Goal: Navigation & Orientation: Go to known website

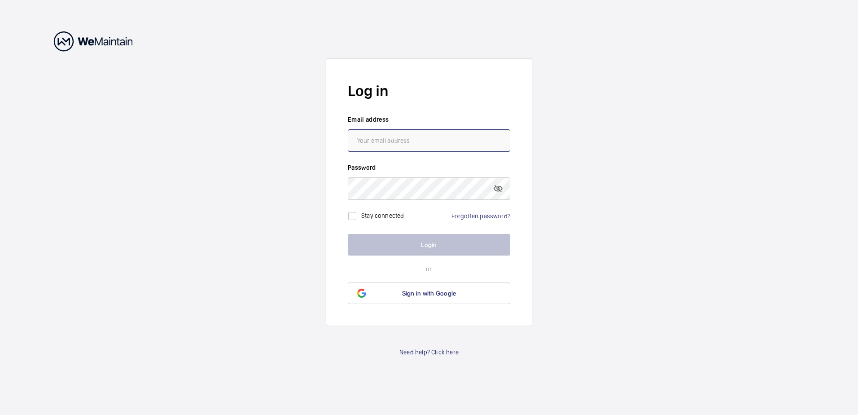
type input "[EMAIL_ADDRESS][DOMAIN_NAME]"
click at [579, 292] on wm-front-auth-container "Log in Email address [EMAIL_ADDRESS][DOMAIN_NAME] Password Stay connected Forgo…" at bounding box center [429, 207] width 858 height 415
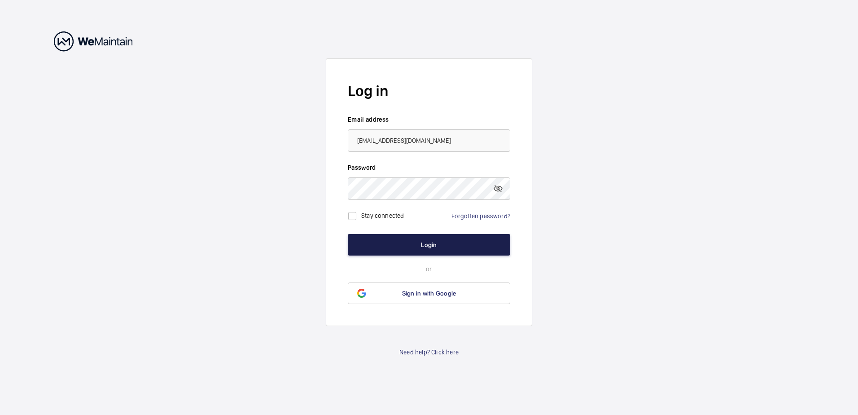
click at [502, 243] on button "Login" at bounding box center [429, 245] width 162 height 22
